Goal: Task Accomplishment & Management: Manage account settings

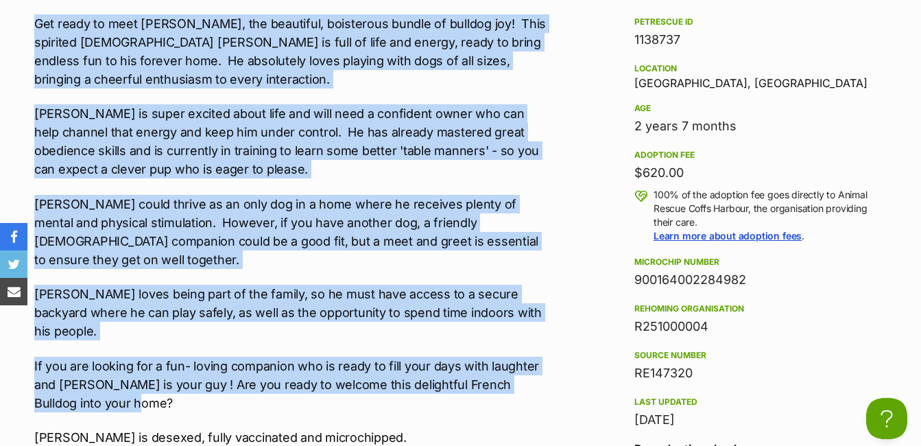
drag, startPoint x: 37, startPoint y: 21, endPoint x: 522, endPoint y: 372, distance: 599.3
click at [522, 372] on div "*** To apply for Hugo please visit our website at www.animalrescue.org.au and c…" at bounding box center [291, 222] width 514 height 520
copy div "Get ready to meet Hugo, the beautiful, boisterous bundle of bulldog joy! This s…"
click at [721, 178] on div "$620.00" at bounding box center [756, 172] width 244 height 19
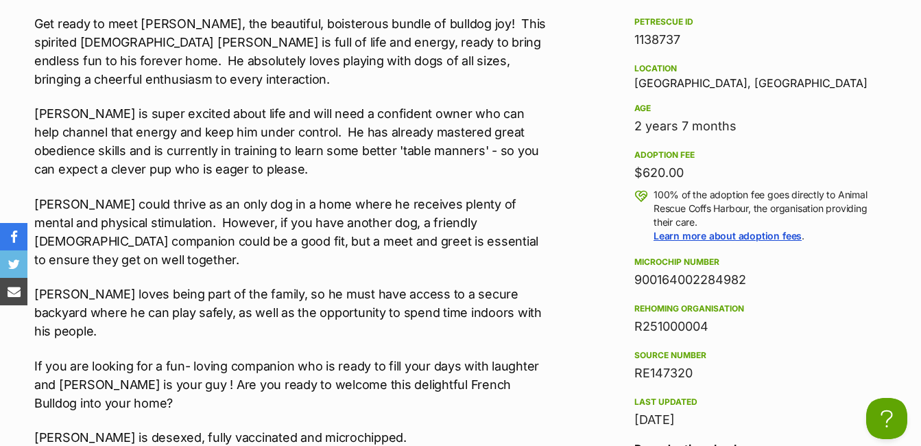
click at [721, 178] on div "$620.00" at bounding box center [756, 172] width 244 height 19
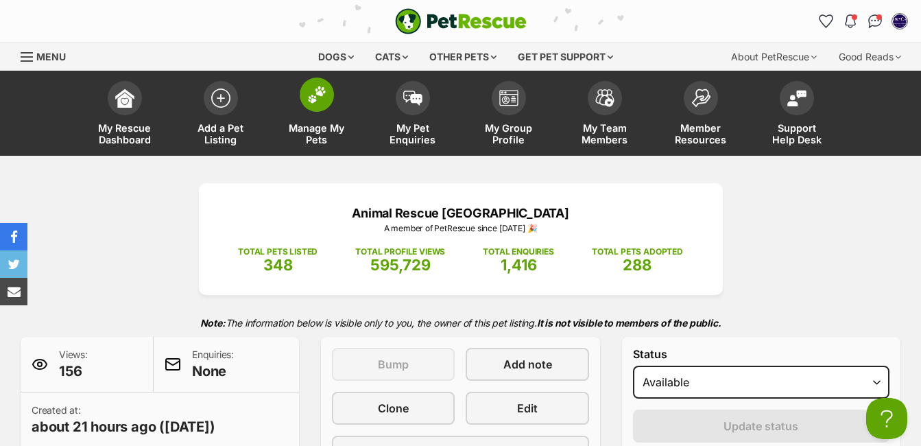
click at [321, 108] on span at bounding box center [317, 94] width 34 height 34
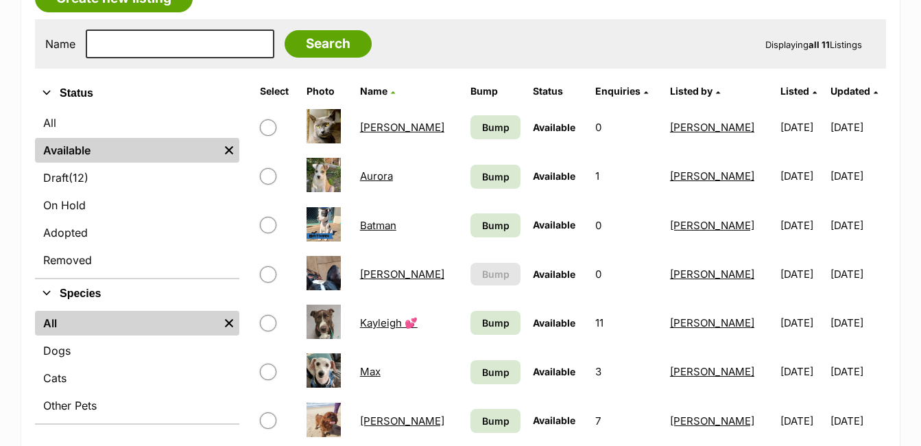
click at [376, 273] on link "[PERSON_NAME]" at bounding box center [402, 273] width 84 height 13
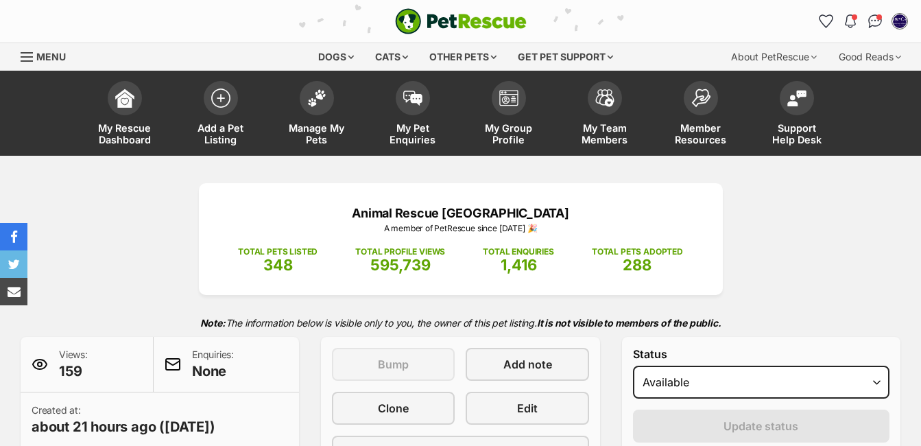
scroll to position [712, 0]
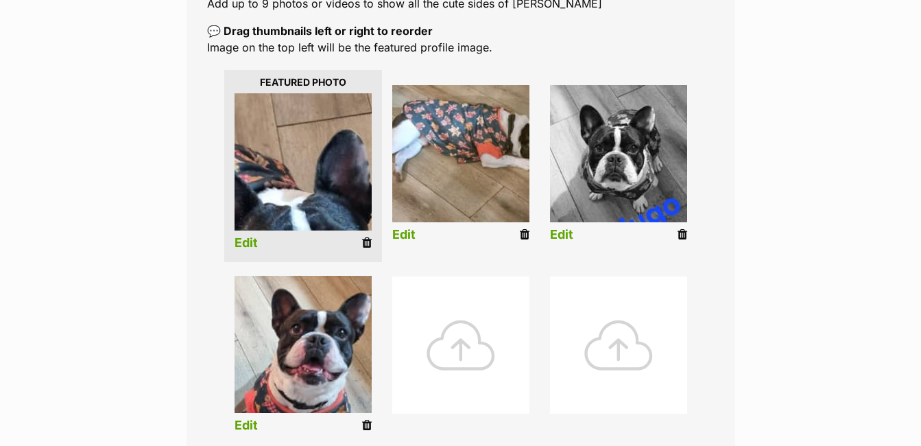
click at [247, 243] on link "Edit" at bounding box center [245, 243] width 23 height 14
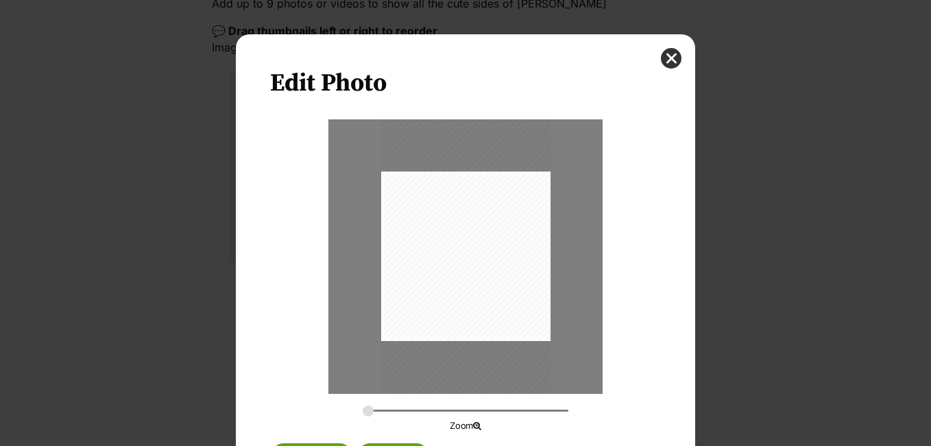
click at [475, 427] on icon "Dialog Window - Close (Press escape to close)" at bounding box center [477, 425] width 8 height 9
click at [439, 415] on input "Dialog Window - Close (Press escape to close)" at bounding box center [466, 410] width 206 height 13
click at [363, 411] on input "Dialog Window - Close (Press escape to close)" at bounding box center [466, 410] width 206 height 13
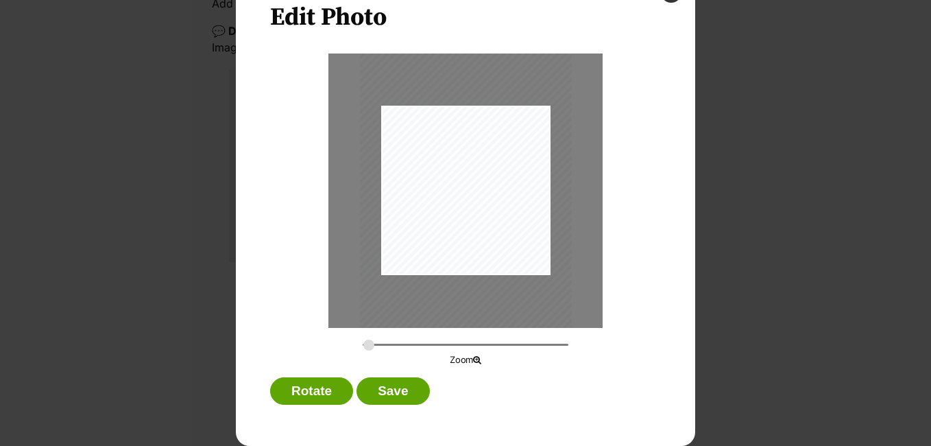
type input "0.2744"
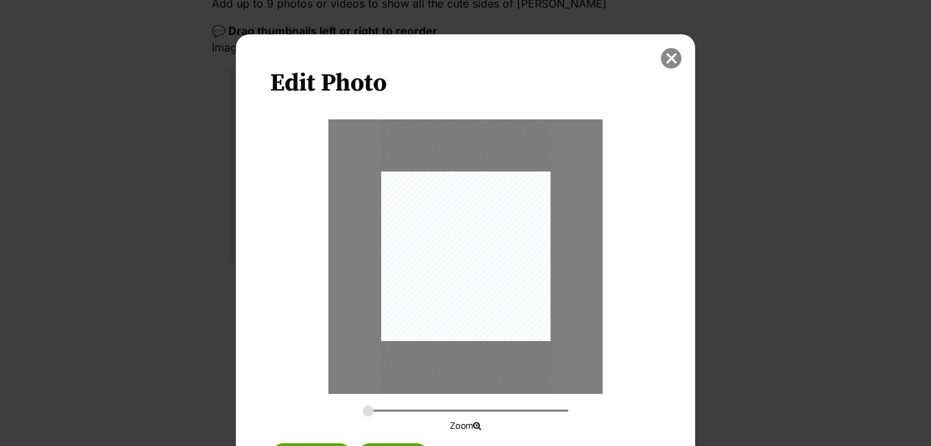
click at [665, 59] on button "close" at bounding box center [671, 58] width 21 height 21
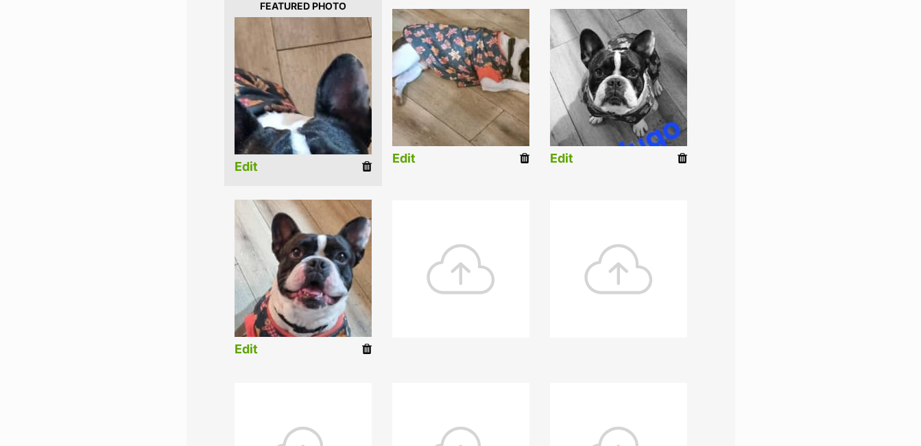
scroll to position [364, 0]
click at [325, 128] on img at bounding box center [302, 84] width 137 height 137
click at [365, 165] on icon at bounding box center [367, 166] width 10 height 12
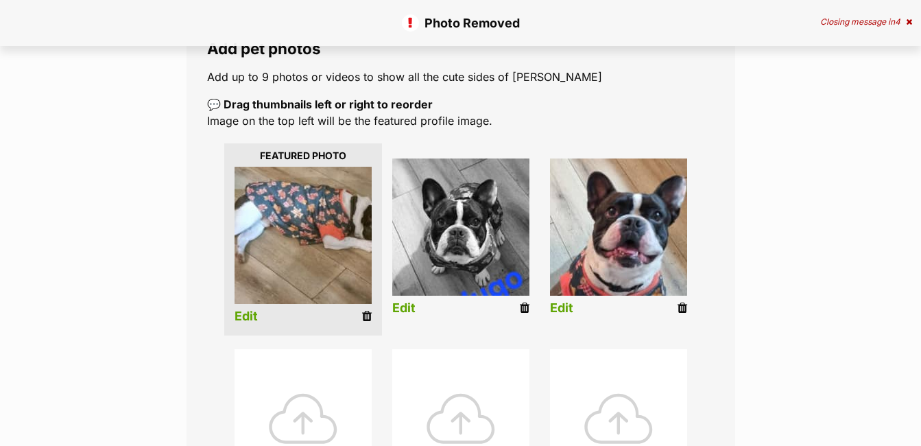
scroll to position [240, 0]
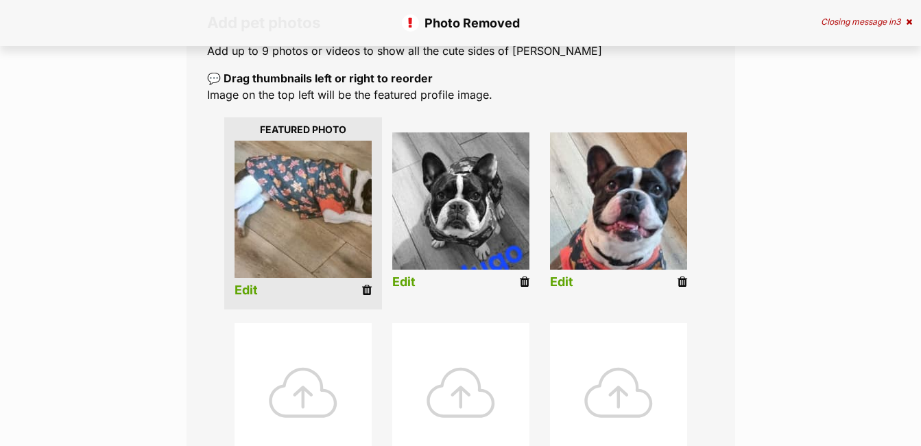
click at [638, 206] on img at bounding box center [618, 200] width 137 height 137
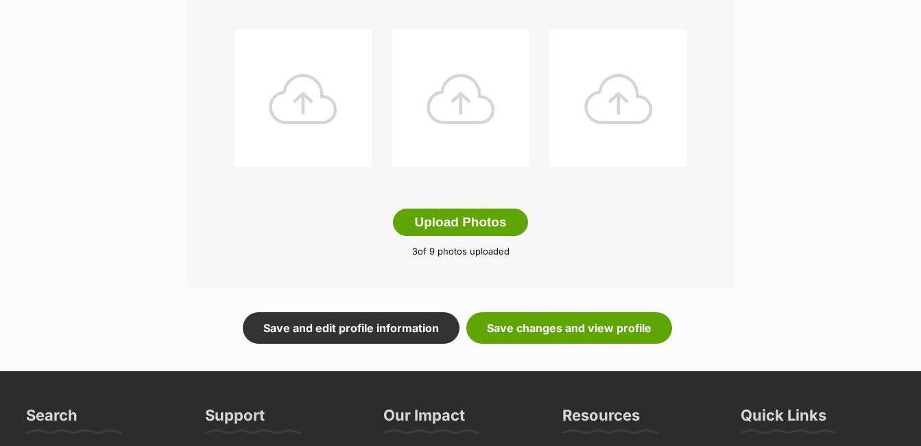
scroll to position [716, 0]
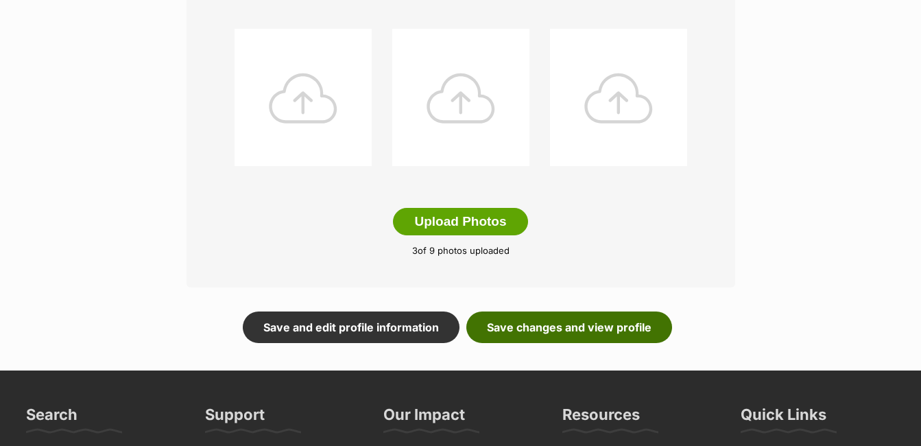
click at [572, 330] on link "Save changes and view profile" at bounding box center [569, 327] width 206 height 32
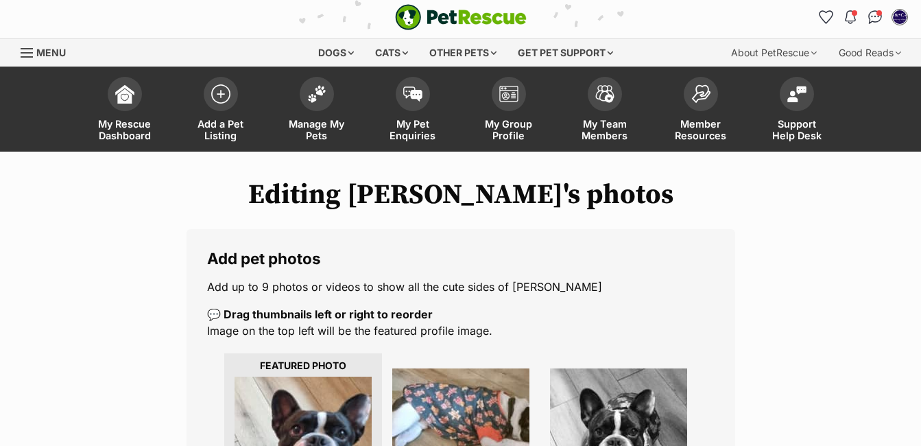
scroll to position [0, 0]
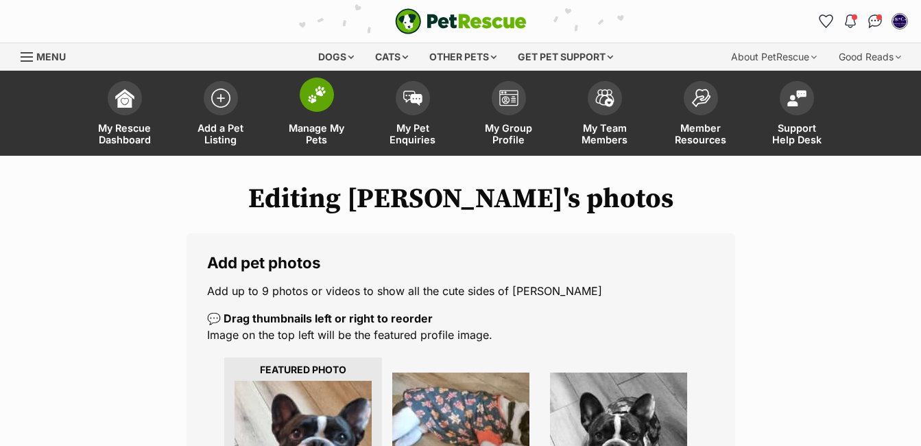
click at [321, 111] on link "Manage My Pets" at bounding box center [317, 115] width 96 height 82
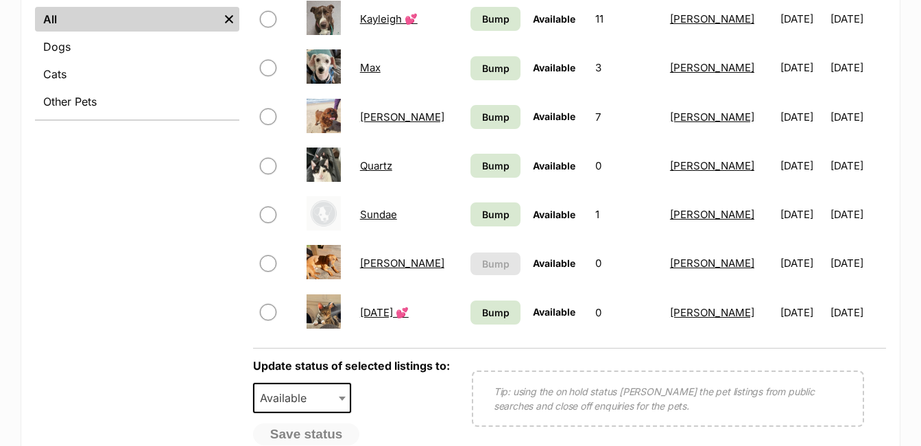
click at [374, 265] on link "[PERSON_NAME]" at bounding box center [402, 262] width 84 height 13
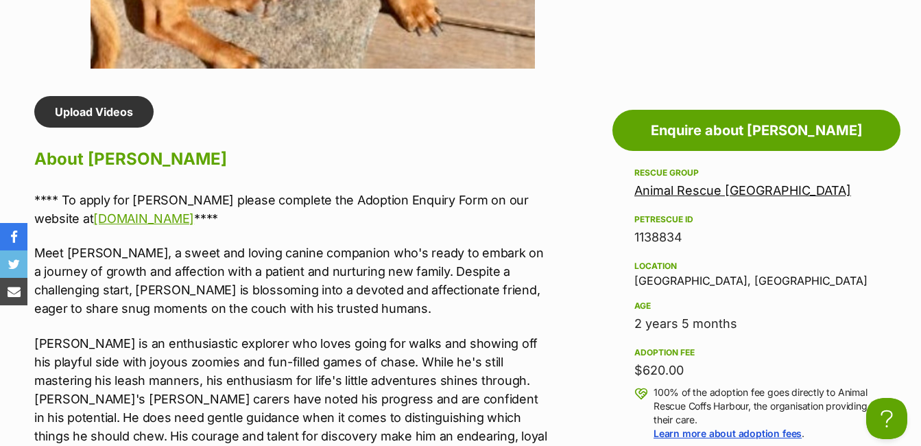
scroll to position [1108, 0]
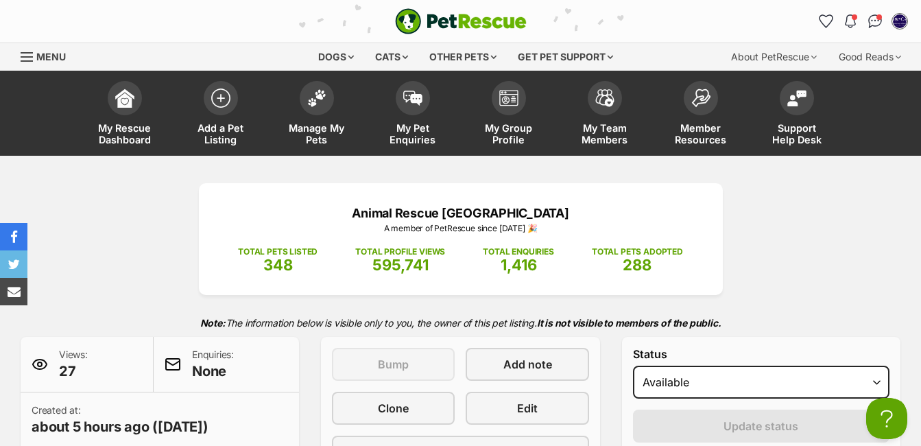
scroll to position [0, 0]
click at [317, 102] on img at bounding box center [316, 95] width 19 height 18
